Goal: Complete application form

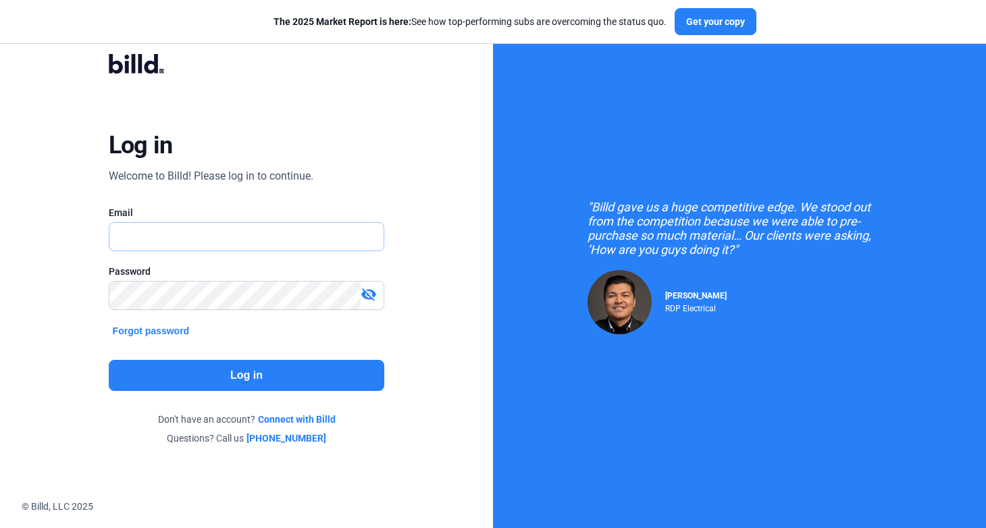
type input "[PERSON_NAME][EMAIL_ADDRESS][DOMAIN_NAME]"
click at [226, 389] on button "Log in" at bounding box center [247, 375] width 276 height 31
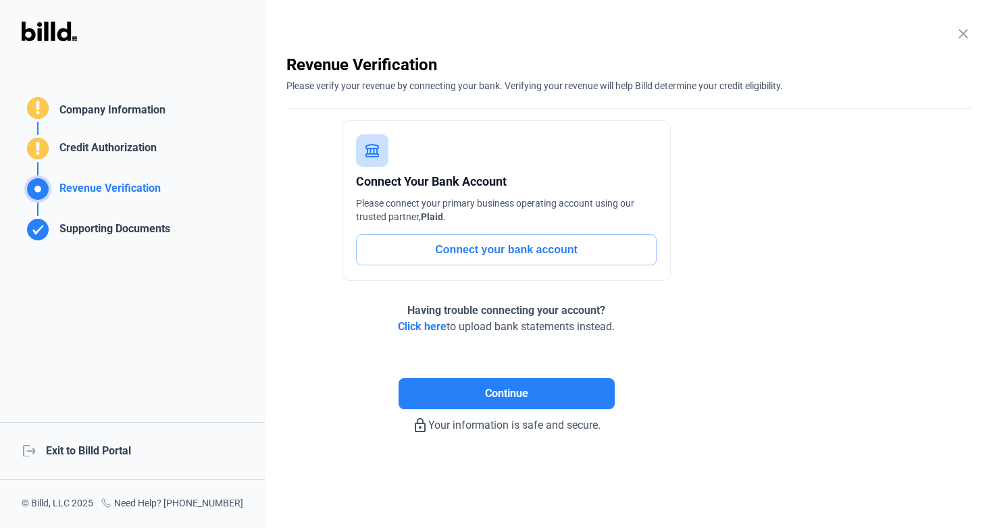
click at [128, 119] on div "Company Information" at bounding box center [109, 112] width 111 height 20
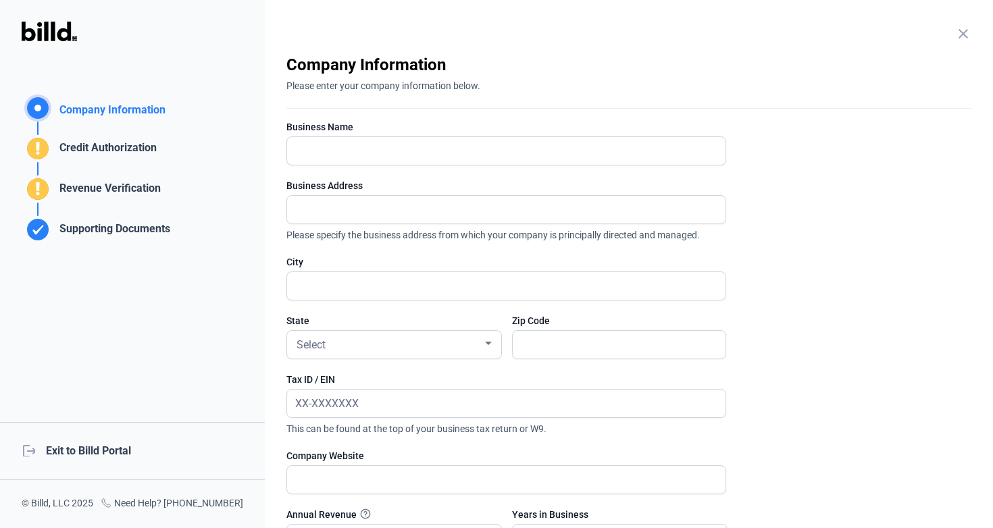
click at [132, 186] on div "Revenue Verification" at bounding box center [107, 191] width 107 height 22
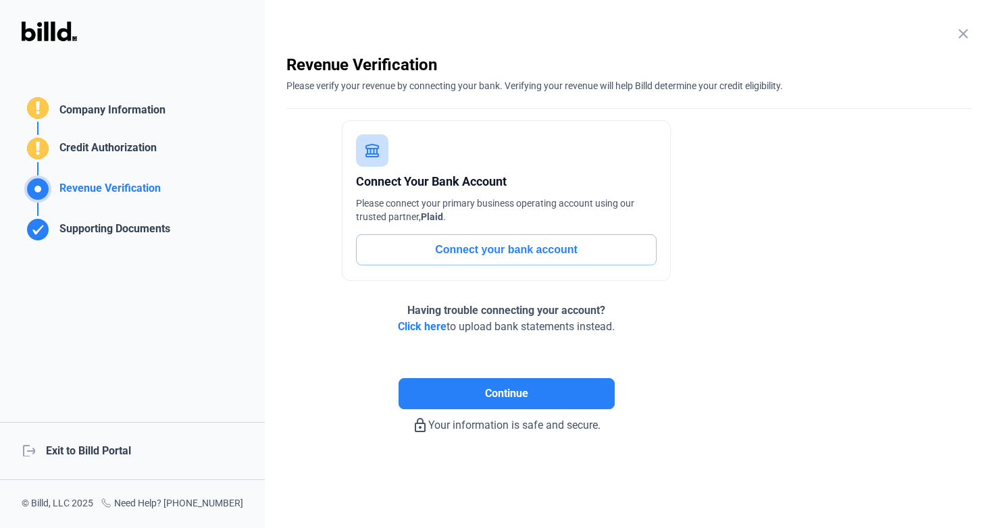
drag, startPoint x: 288, startPoint y: 67, endPoint x: 446, endPoint y: 61, distance: 158.8
click at [446, 61] on div "Revenue Verification" at bounding box center [628, 65] width 685 height 22
click at [71, 232] on div "Supporting Documents" at bounding box center [112, 232] width 116 height 22
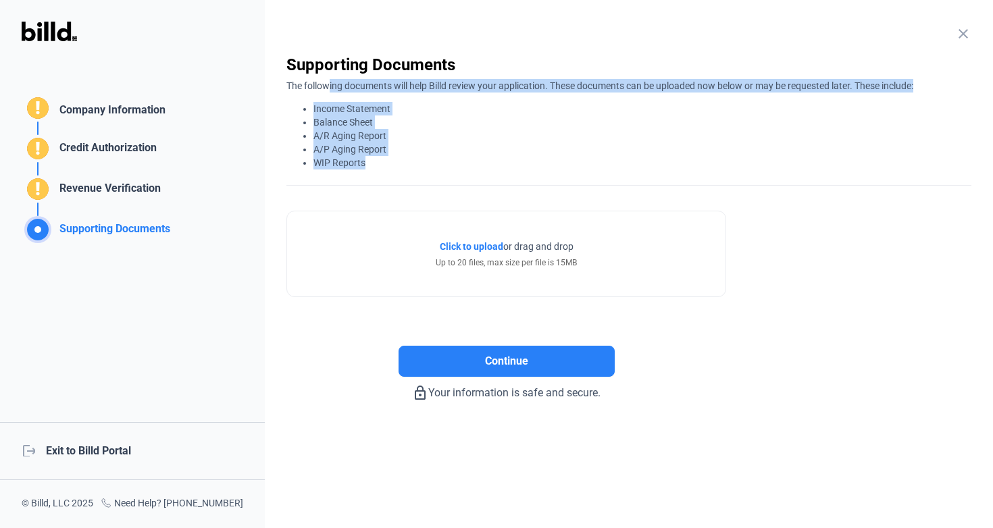
drag, startPoint x: 382, startPoint y: 164, endPoint x: 321, endPoint y: 91, distance: 94.9
click at [321, 91] on div "The following documents will help Billd review your application. These document…" at bounding box center [628, 123] width 685 height 94
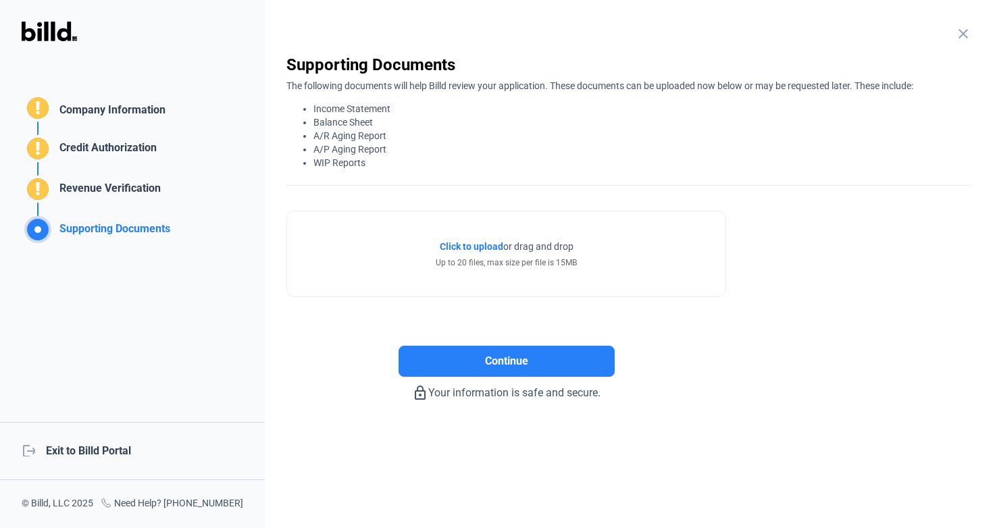
click at [321, 91] on div "The following documents will help Billd review your application. These document…" at bounding box center [628, 123] width 685 height 94
click at [321, 93] on div "The following documents will help Billd review your application. These document…" at bounding box center [628, 123] width 685 height 94
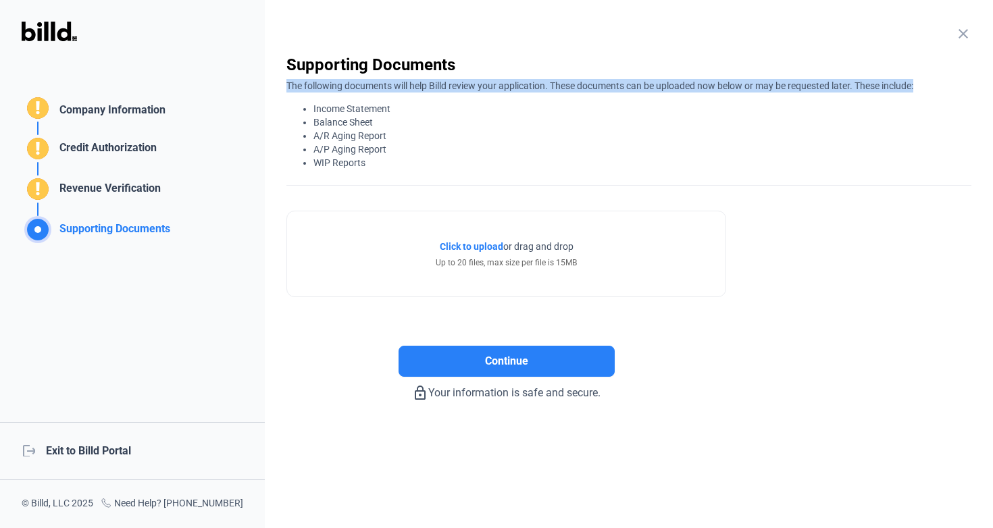
drag, startPoint x: 369, startPoint y: 173, endPoint x: 291, endPoint y: 101, distance: 106.6
click at [291, 99] on div "close Supporting Documents The following documents will help Billd review your …" at bounding box center [628, 120] width 685 height 132
click at [334, 105] on li "Income Statement" at bounding box center [642, 109] width 658 height 14
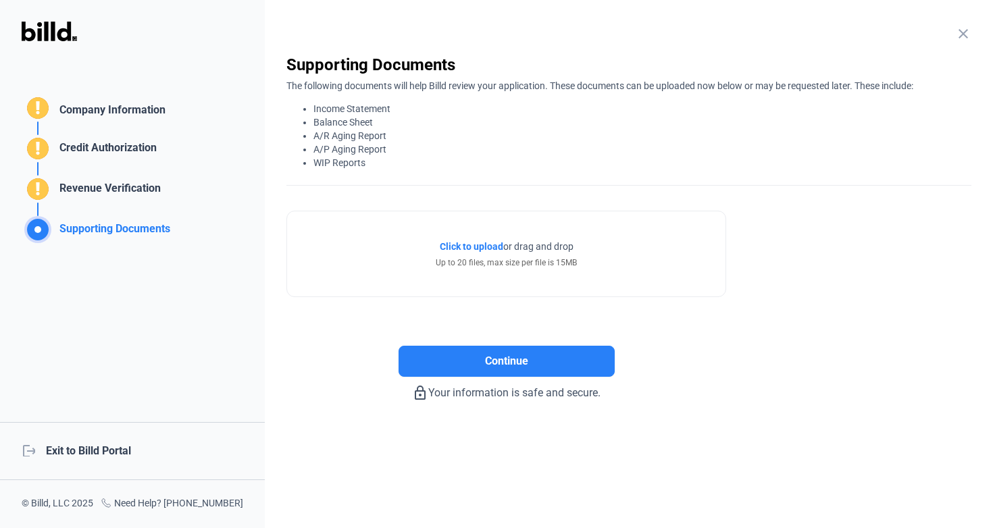
click at [334, 105] on li "Income Statement" at bounding box center [642, 109] width 658 height 14
